Goal: Information Seeking & Learning: Find specific fact

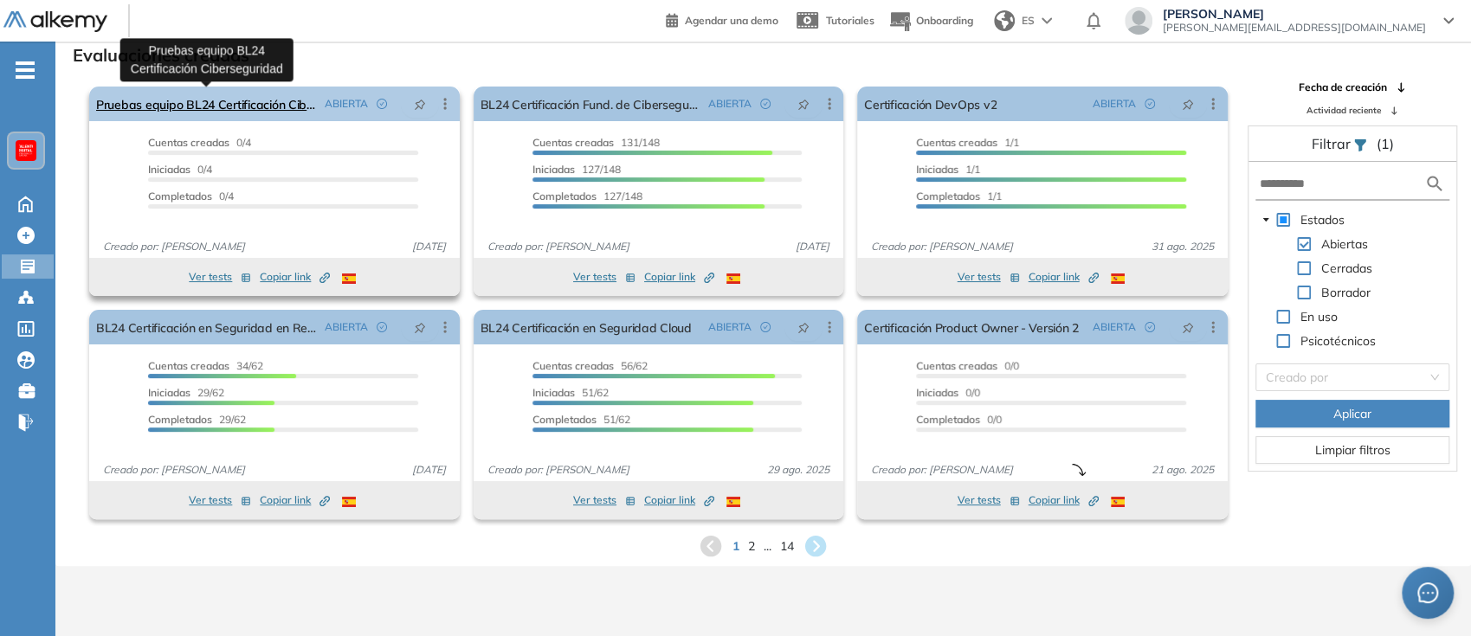
click at [274, 101] on link "Pruebas equipo BL24 Certificación Ciberseguridad" at bounding box center [207, 104] width 222 height 35
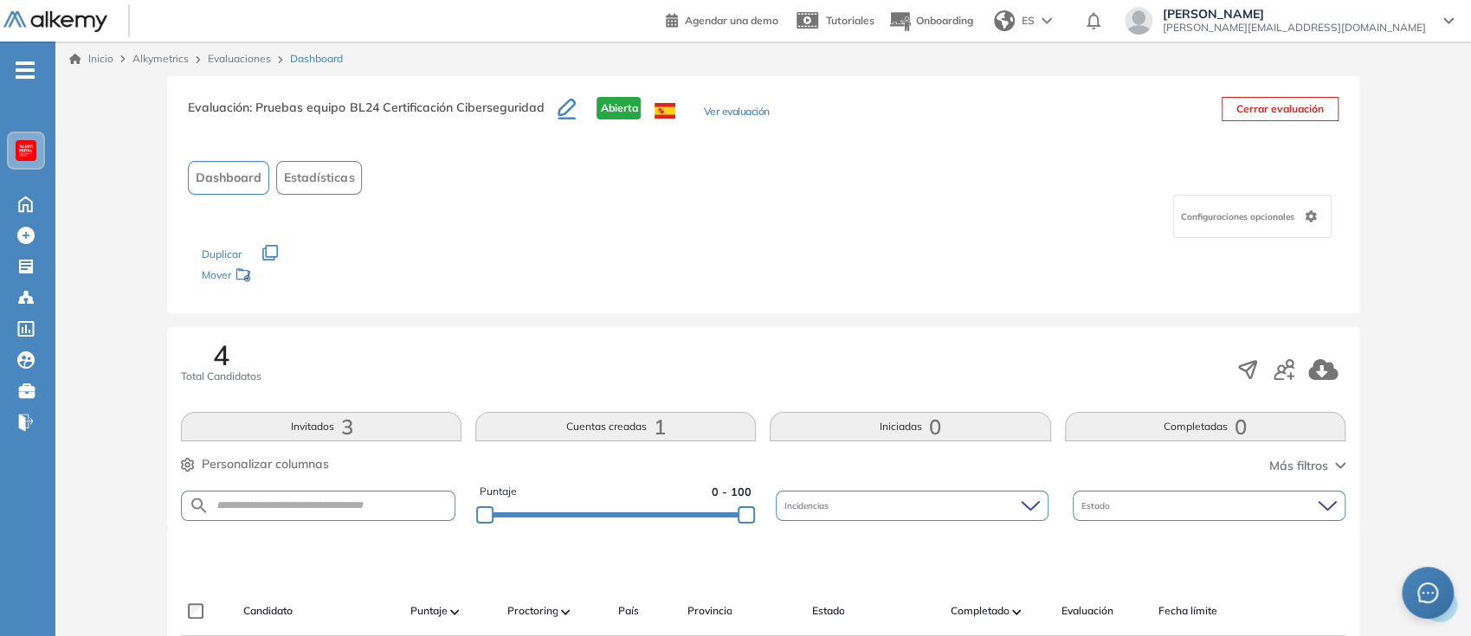
scroll to position [2, 0]
click at [750, 107] on button "Ver evaluación" at bounding box center [736, 111] width 66 height 18
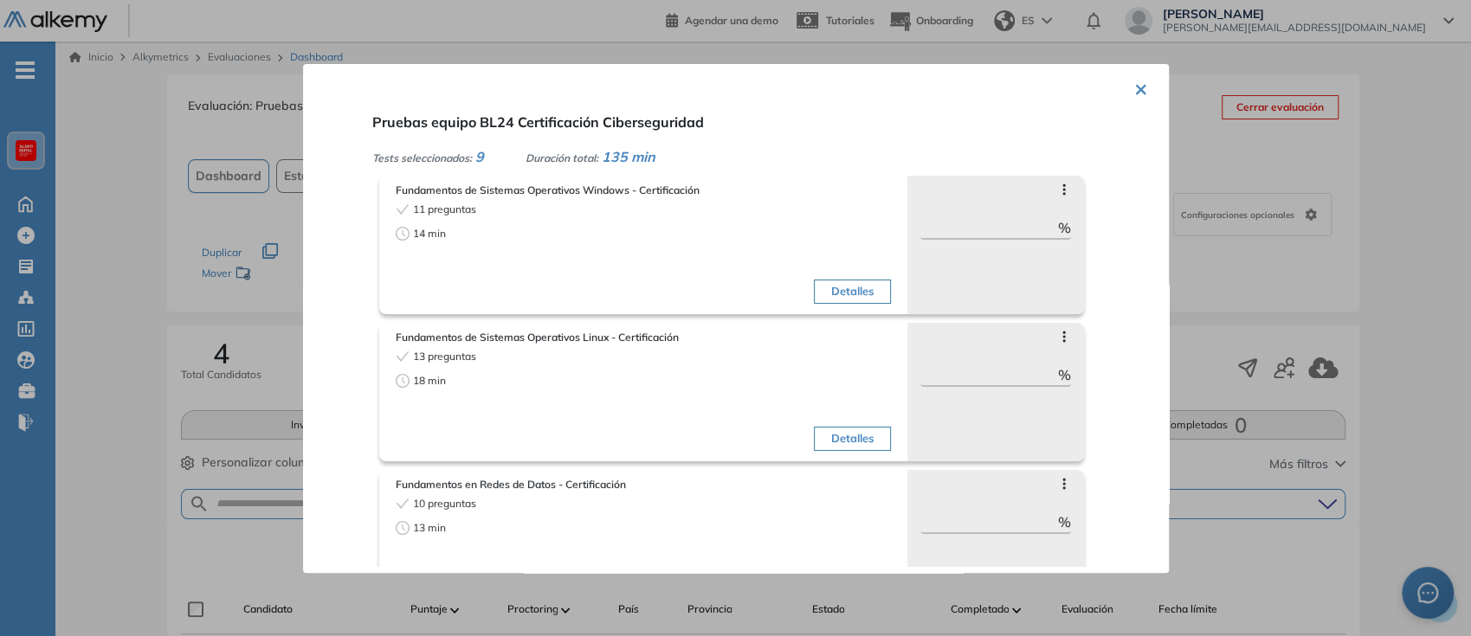
click at [1134, 95] on button "×" at bounding box center [1141, 88] width 14 height 34
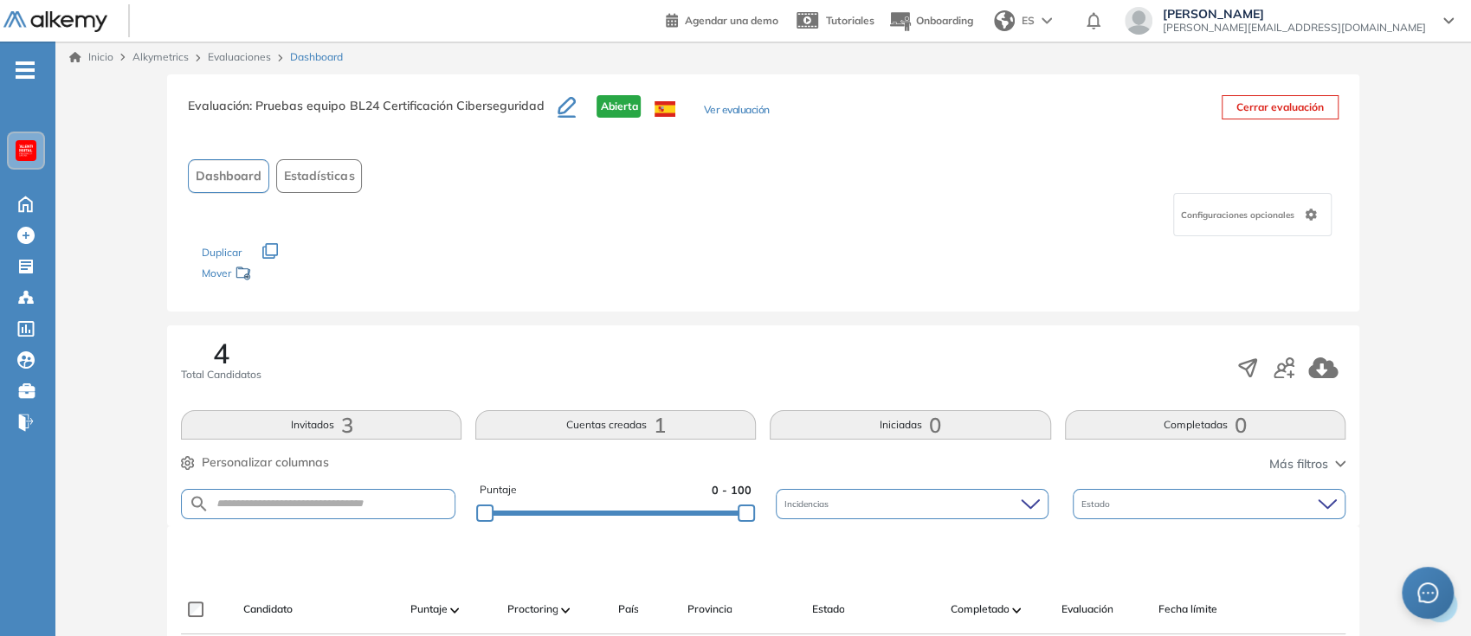
click at [1257, 214] on span "Configuraciones opcionales" at bounding box center [1239, 215] width 117 height 13
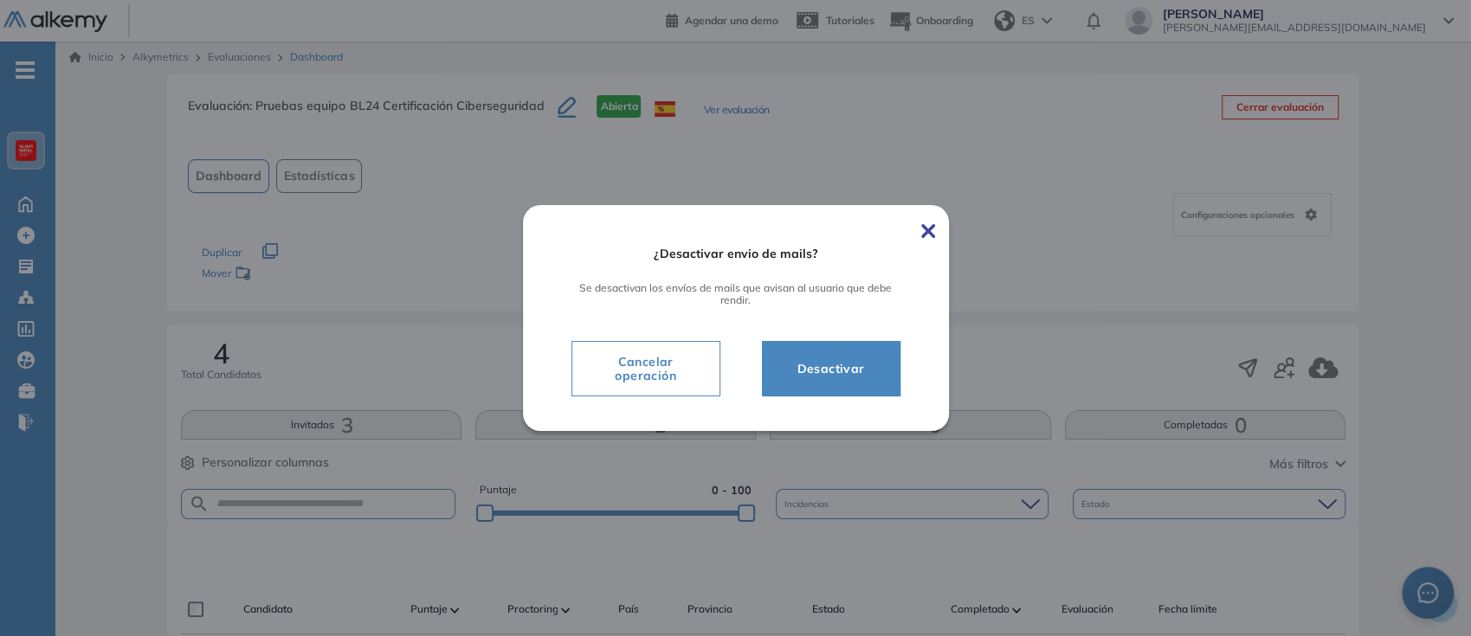
click at [832, 374] on span "Desactivar" at bounding box center [831, 369] width 95 height 21
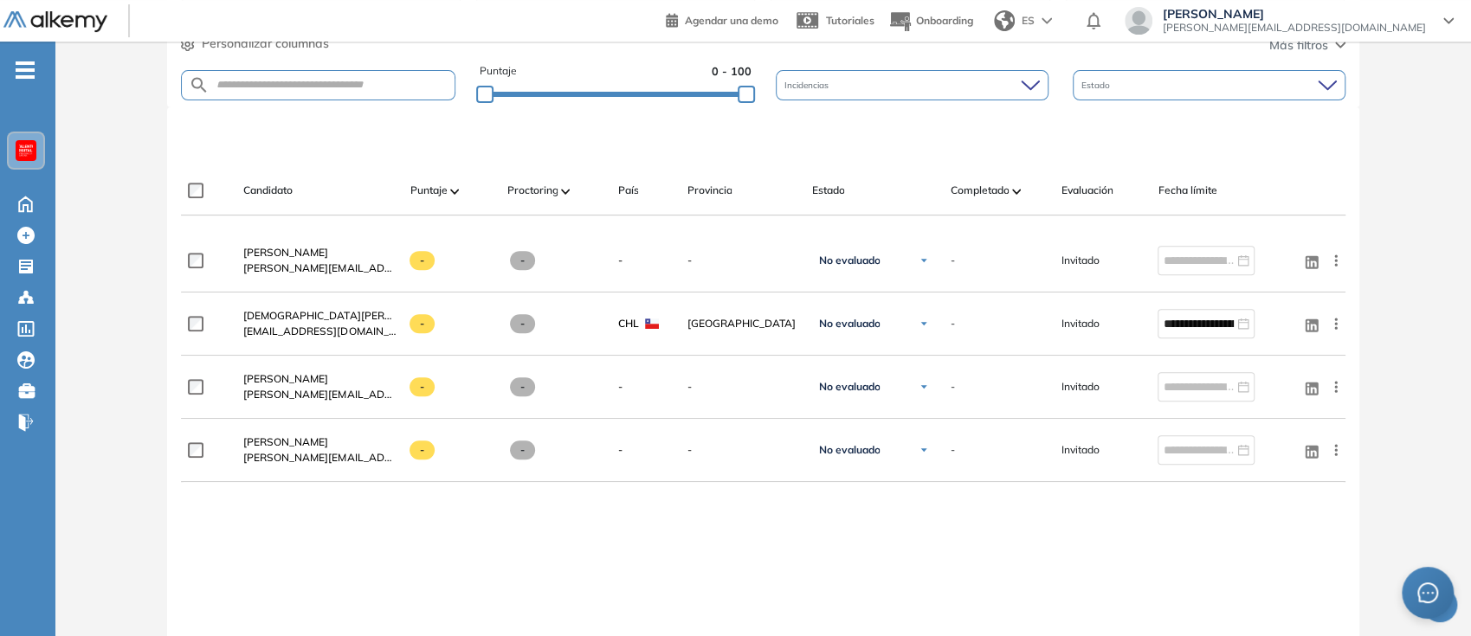
scroll to position [394, 0]
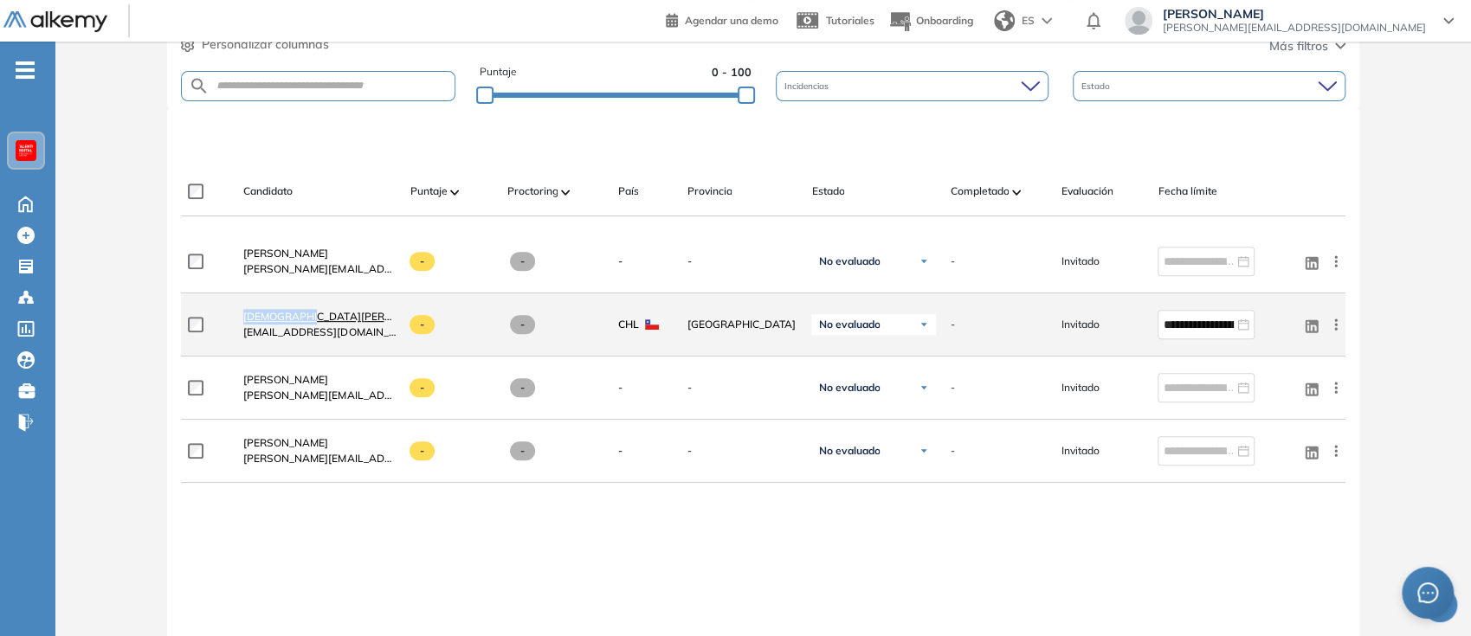
drag, startPoint x: 237, startPoint y: 318, endPoint x: 297, endPoint y: 320, distance: 59.8
click at [297, 320] on div "[PERSON_NAME] [EMAIL_ADDRESS][DOMAIN_NAME]" at bounding box center [312, 324] width 166 height 59
drag, startPoint x: 244, startPoint y: 332, endPoint x: 419, endPoint y: 343, distance: 175.3
click at [419, 343] on div "**********" at bounding box center [763, 325] width 1164 height 63
copy div "[EMAIL_ADDRESS][DOMAIN_NAME]"
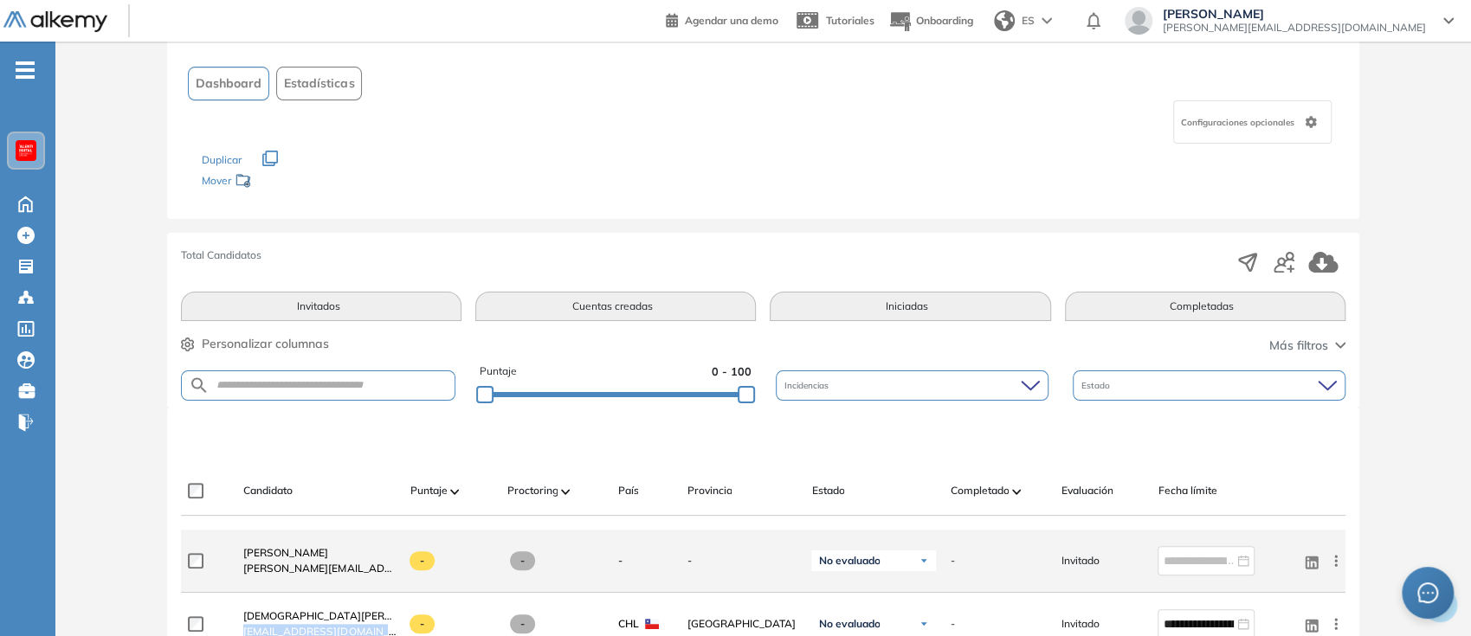
scroll to position [0, 0]
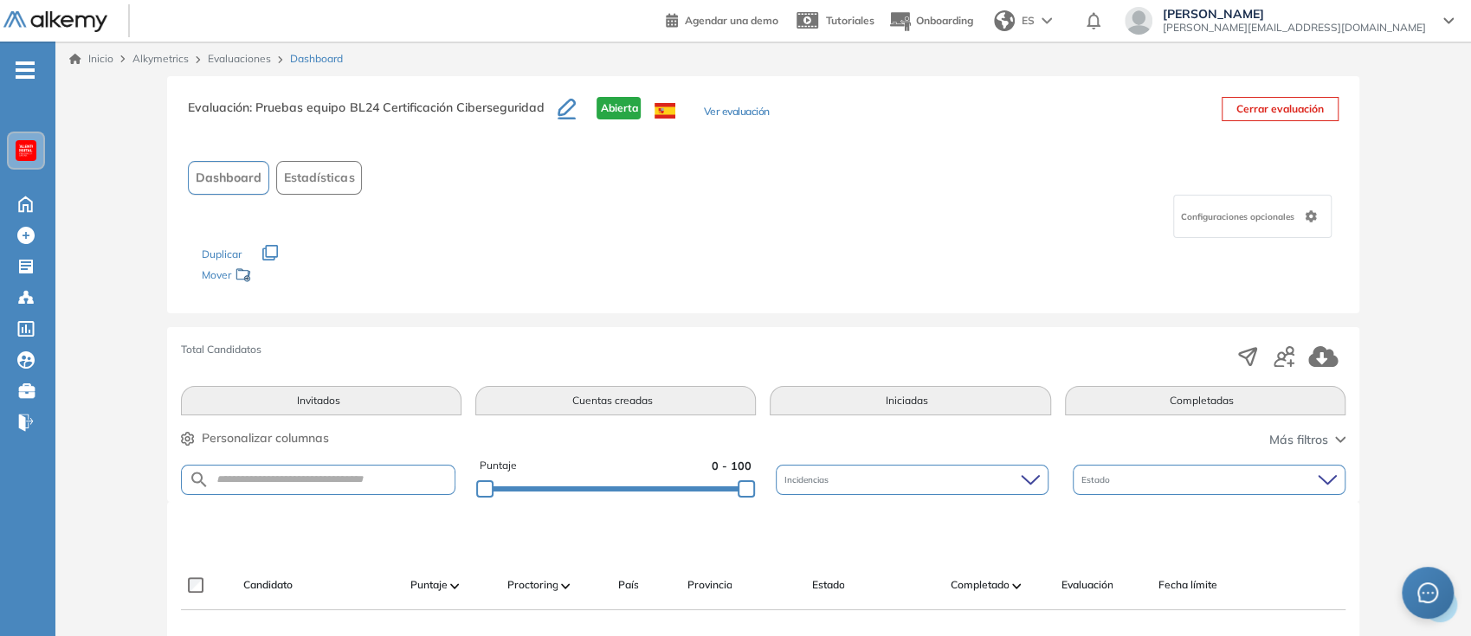
click at [262, 59] on link "Evaluaciones" at bounding box center [239, 58] width 63 height 13
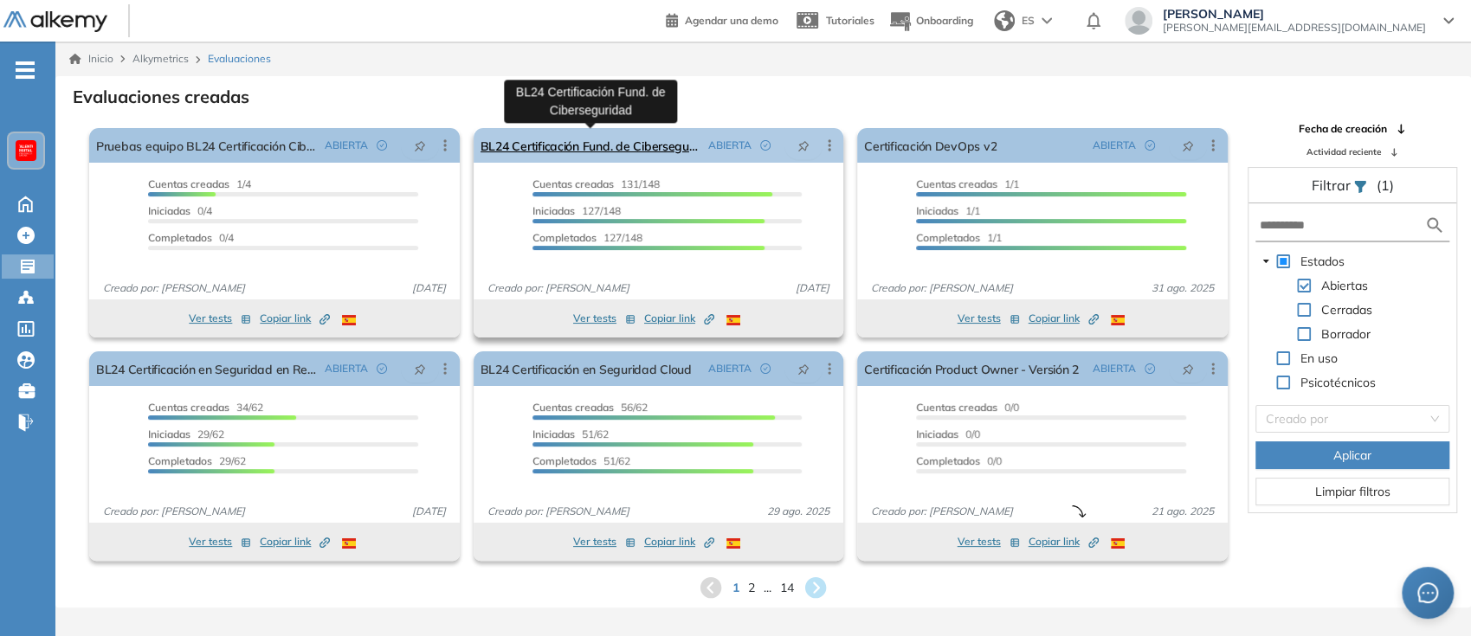
click at [542, 146] on link "BL24 Certificación Fund. de Ciberseguridad" at bounding box center [592, 145] width 222 height 35
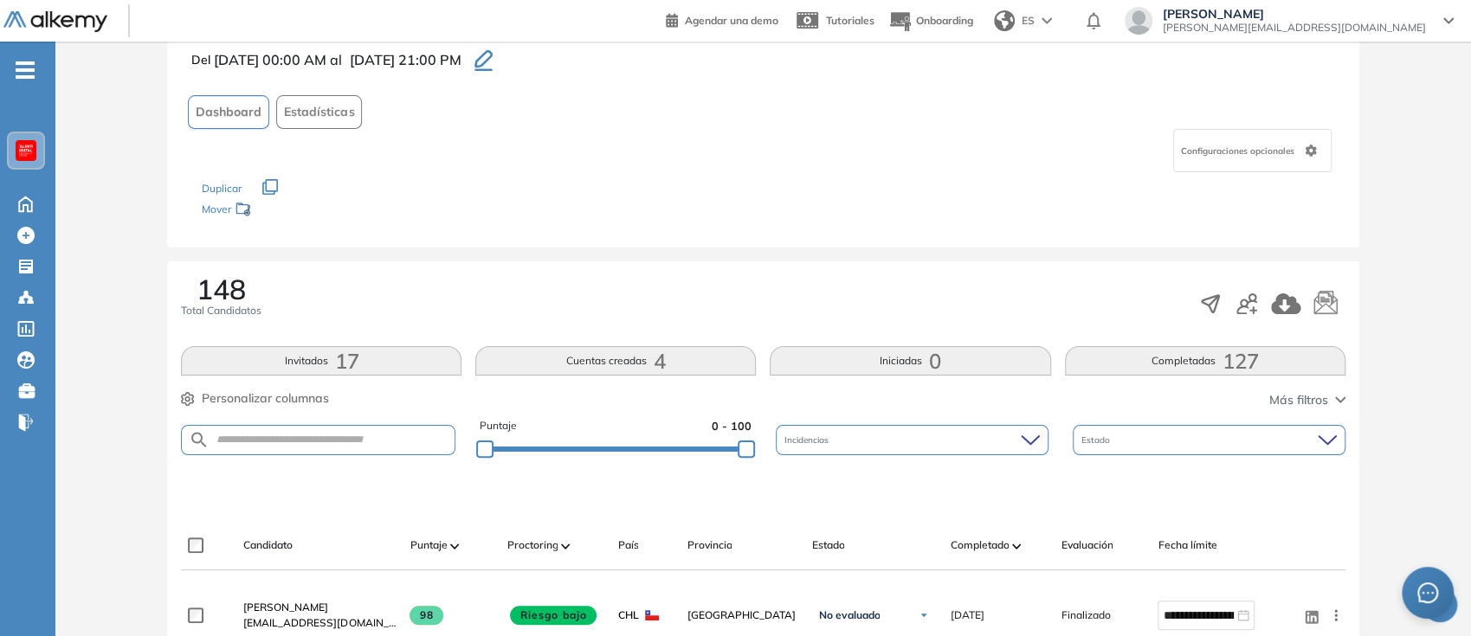
scroll to position [96, 0]
click at [346, 433] on input "text" at bounding box center [332, 439] width 244 height 13
paste input "**********"
type input "**********"
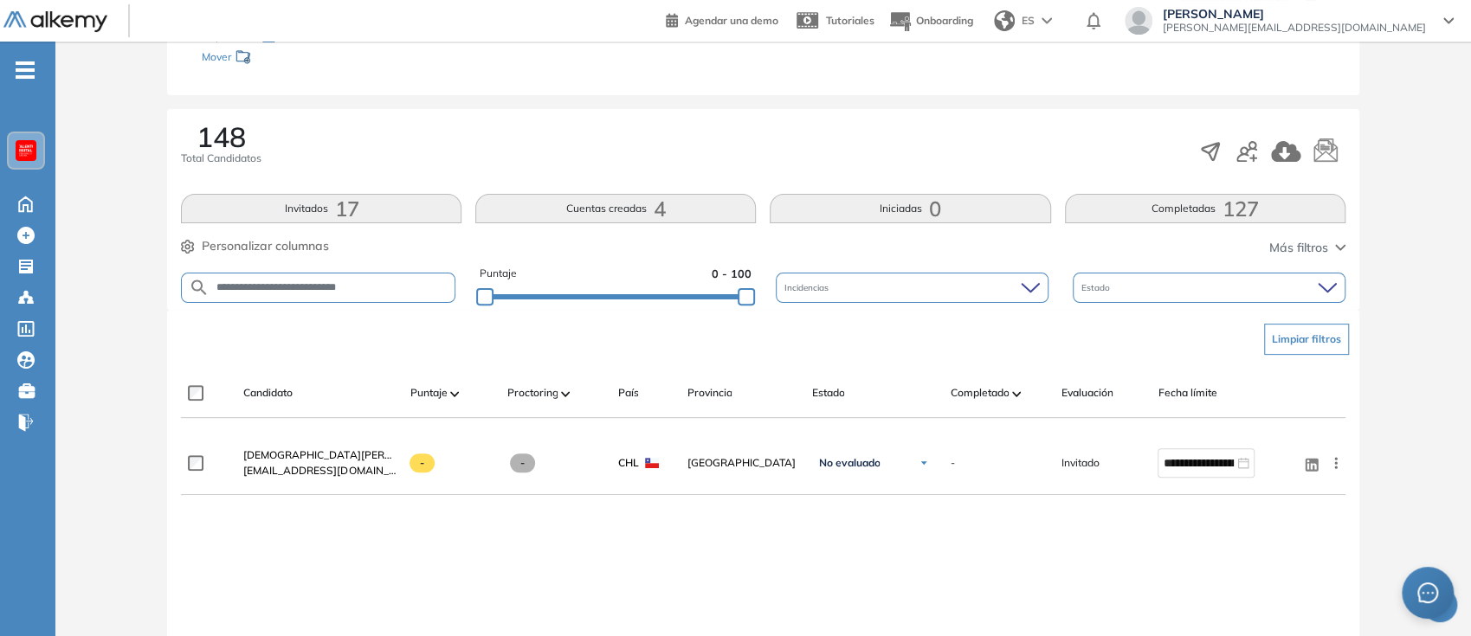
scroll to position [249, 0]
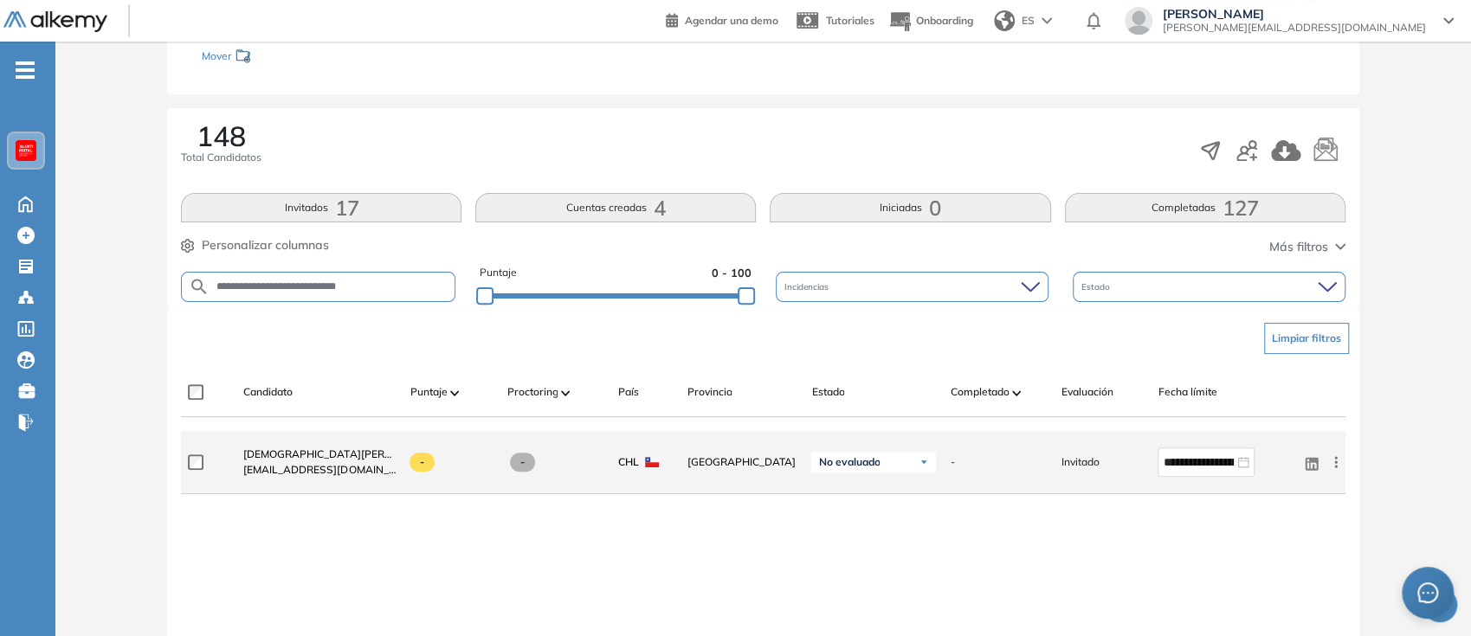
click at [367, 468] on span "[EMAIL_ADDRESS][DOMAIN_NAME]" at bounding box center [319, 470] width 152 height 16
copy div "[EMAIL_ADDRESS][DOMAIN_NAME]"
